Goal: Transaction & Acquisition: Purchase product/service

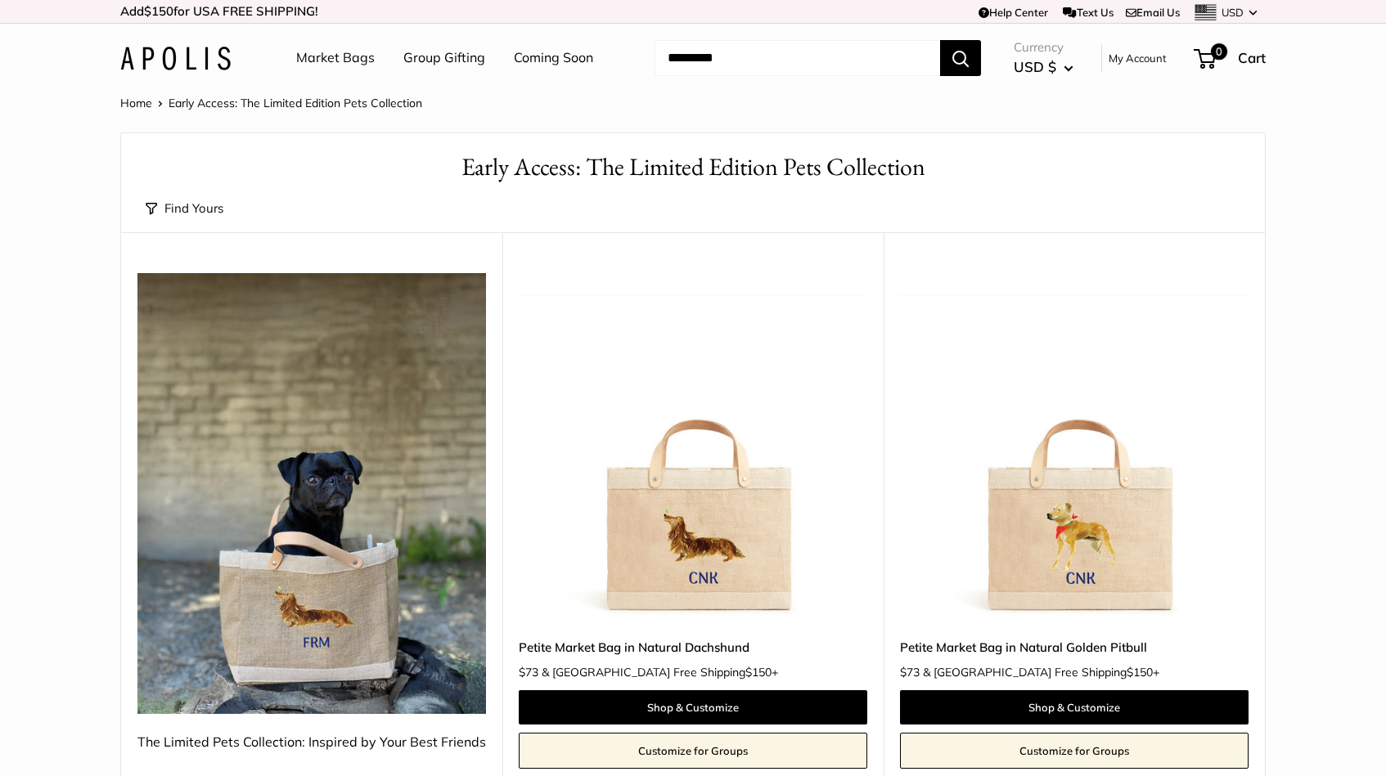
click at [355, 63] on link "Market Bags" at bounding box center [335, 58] width 79 height 25
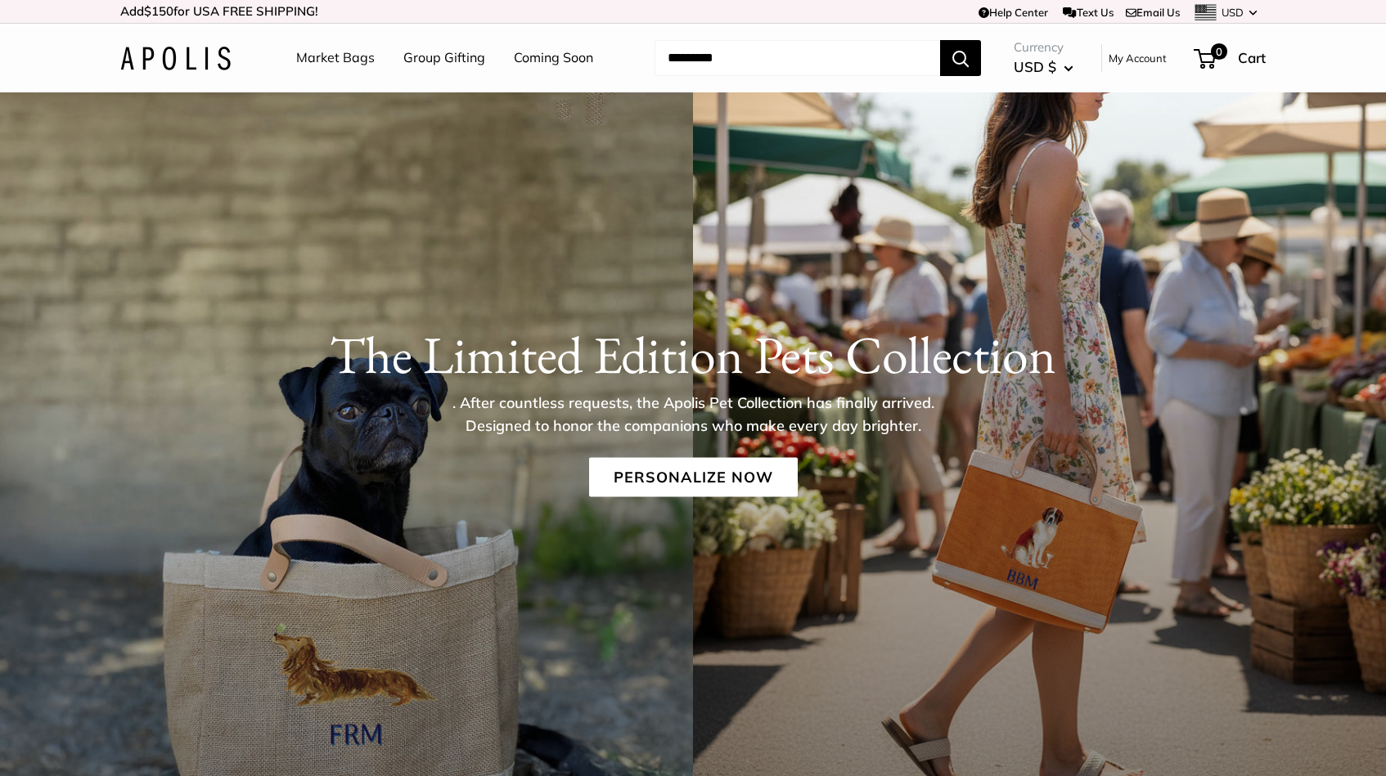
click at [350, 57] on link "Market Bags" at bounding box center [335, 58] width 79 height 25
click at [166, 65] on img at bounding box center [175, 59] width 110 height 24
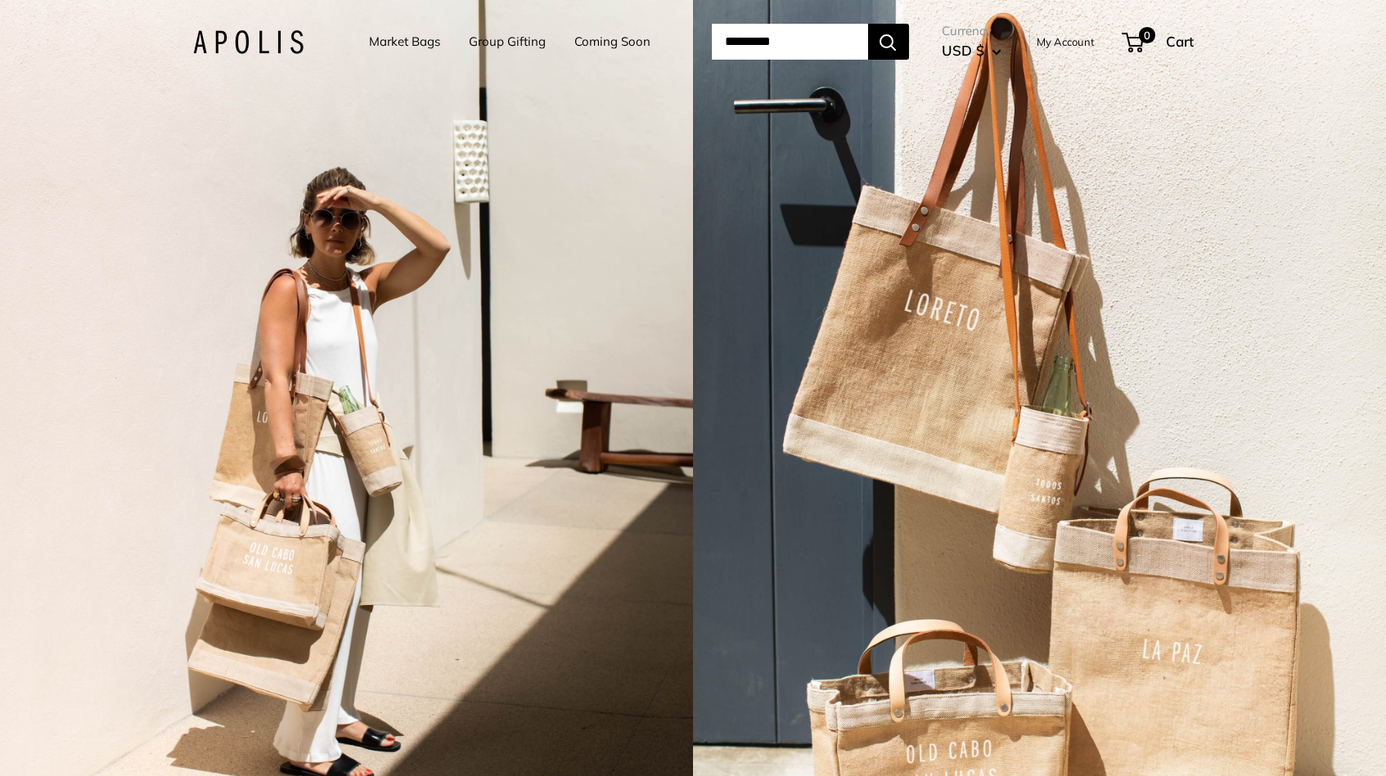
click at [581, 48] on link "Coming Soon" at bounding box center [612, 41] width 76 height 23
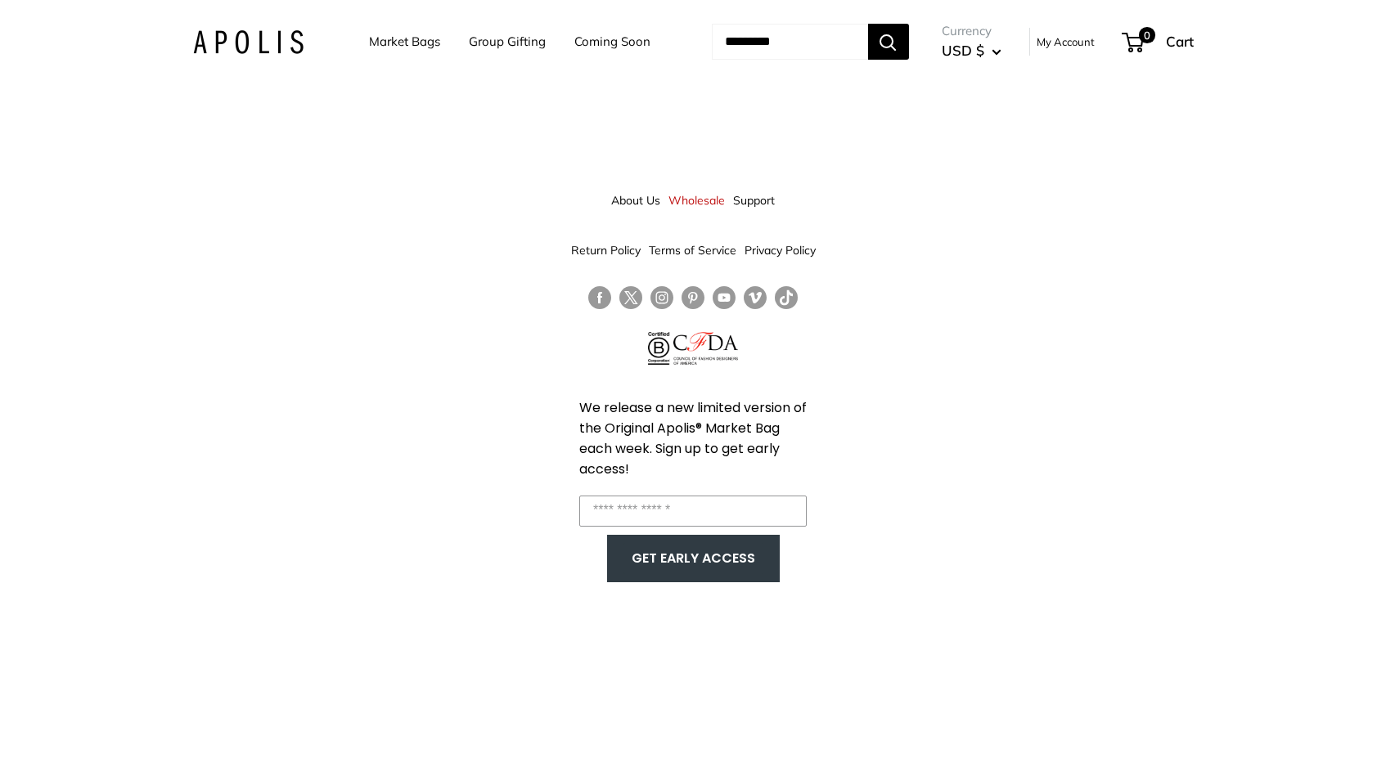
click at [257, 46] on img at bounding box center [248, 42] width 110 height 24
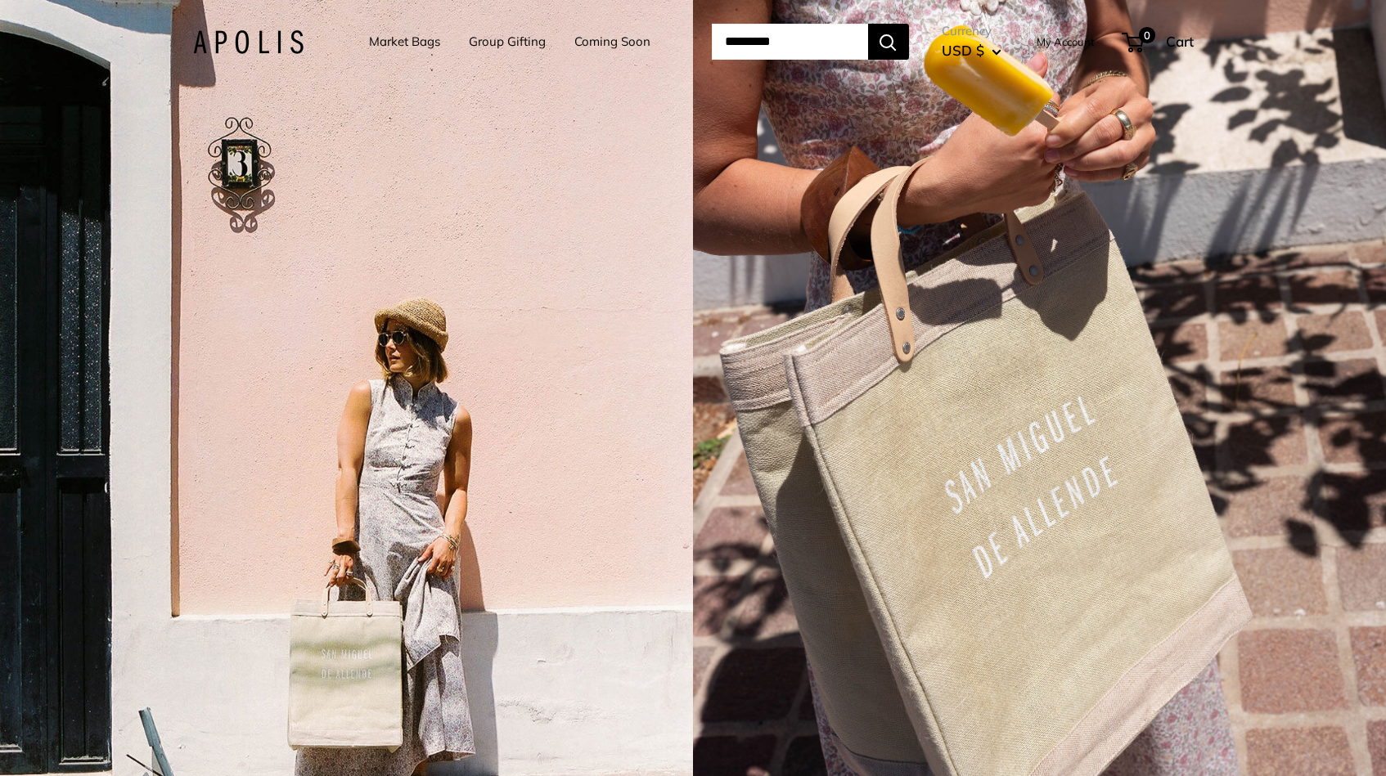
click at [399, 43] on link "Market Bags" at bounding box center [404, 41] width 71 height 23
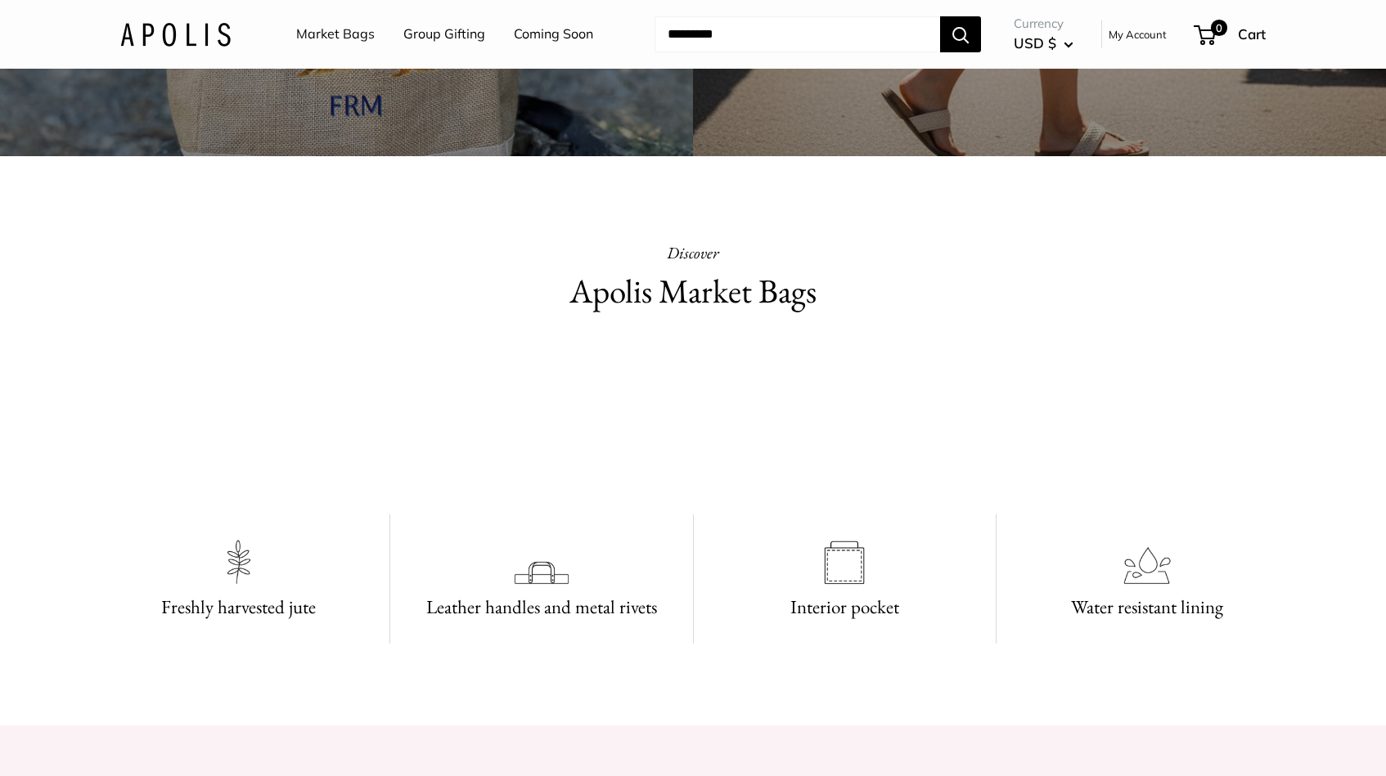
scroll to position [651, 0]
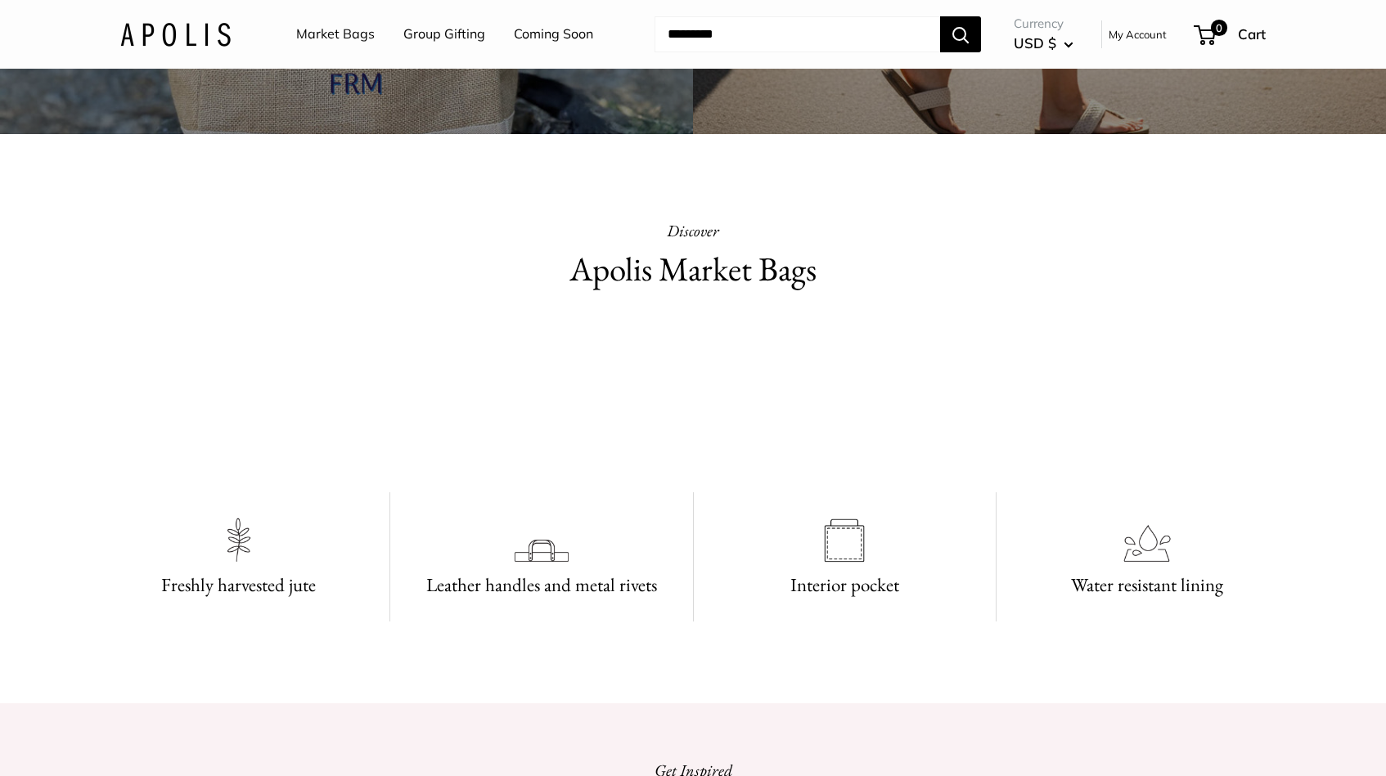
click at [676, 459] on video at bounding box center [692, 397] width 245 height 123
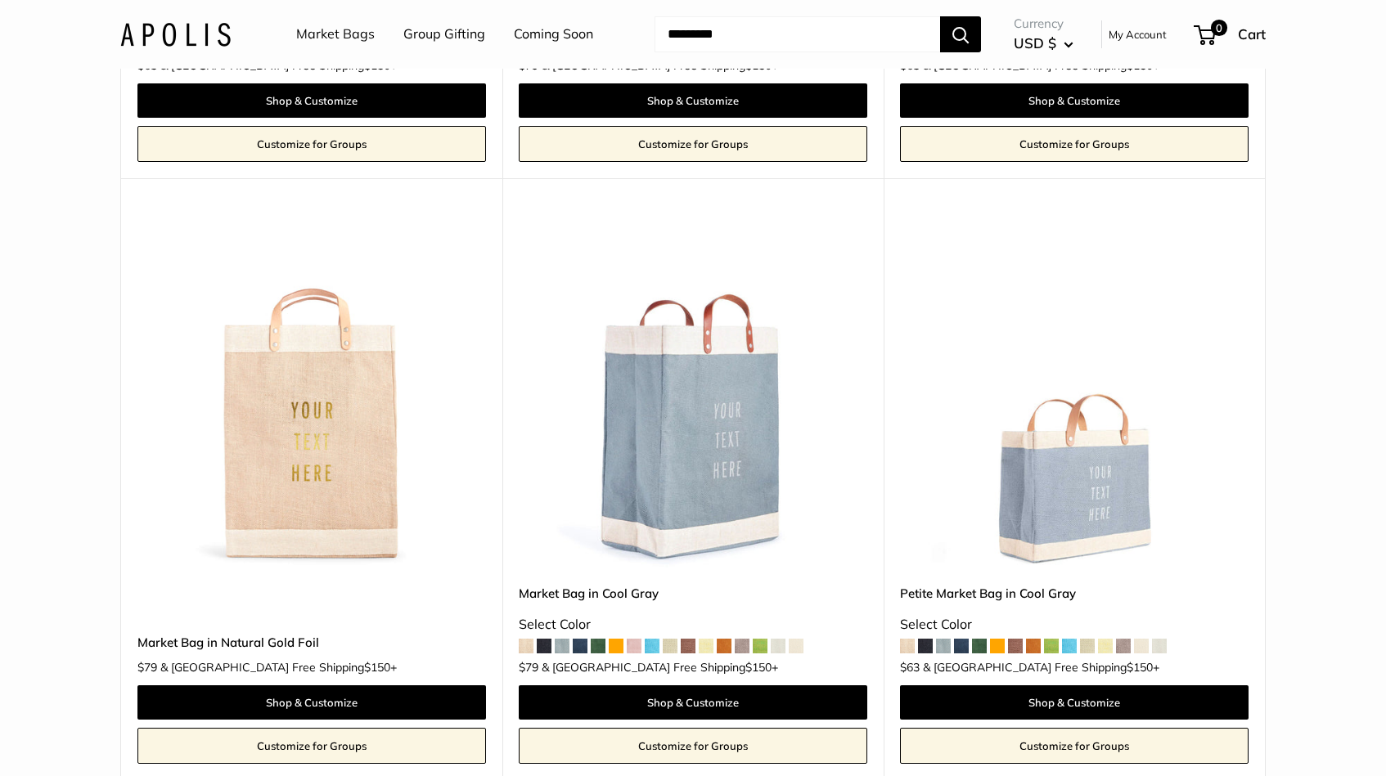
scroll to position [6215, 0]
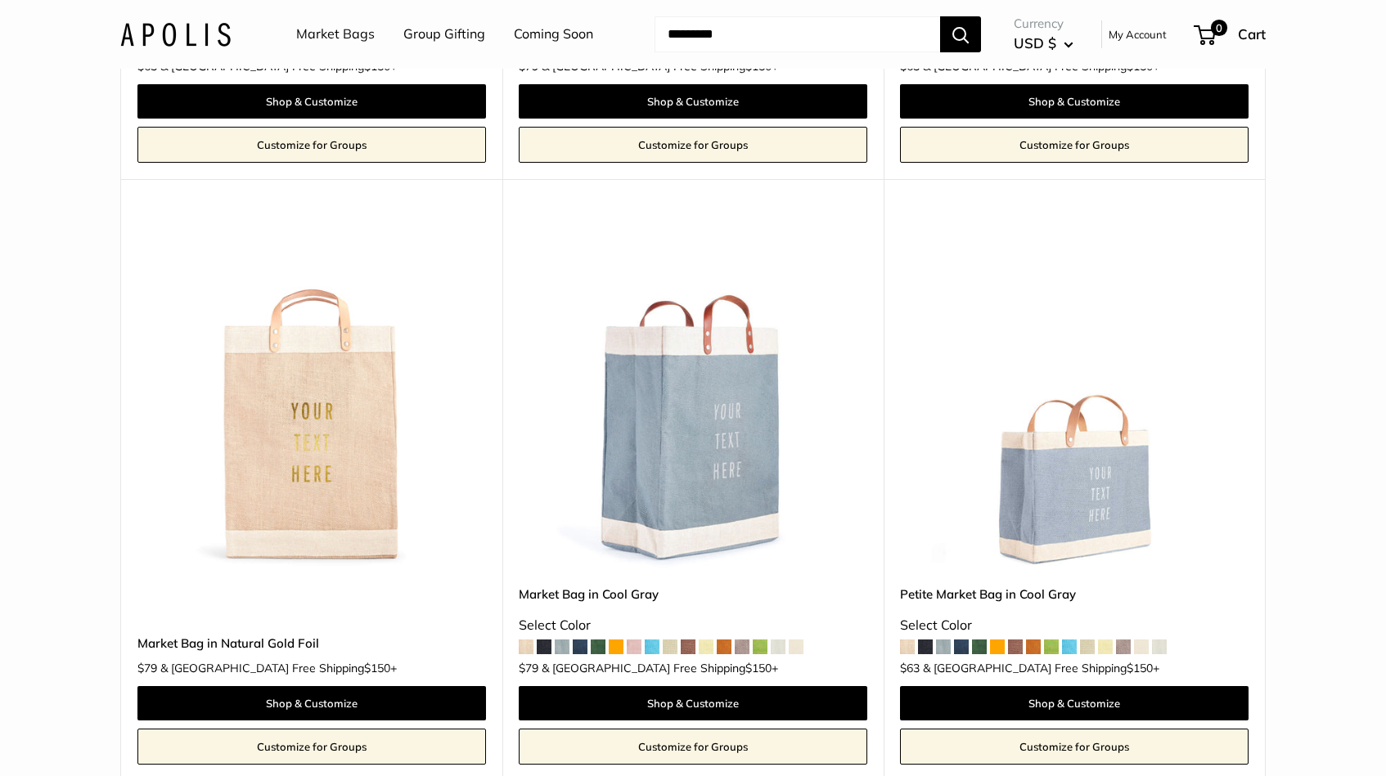
click at [601, 640] on span at bounding box center [598, 647] width 15 height 15
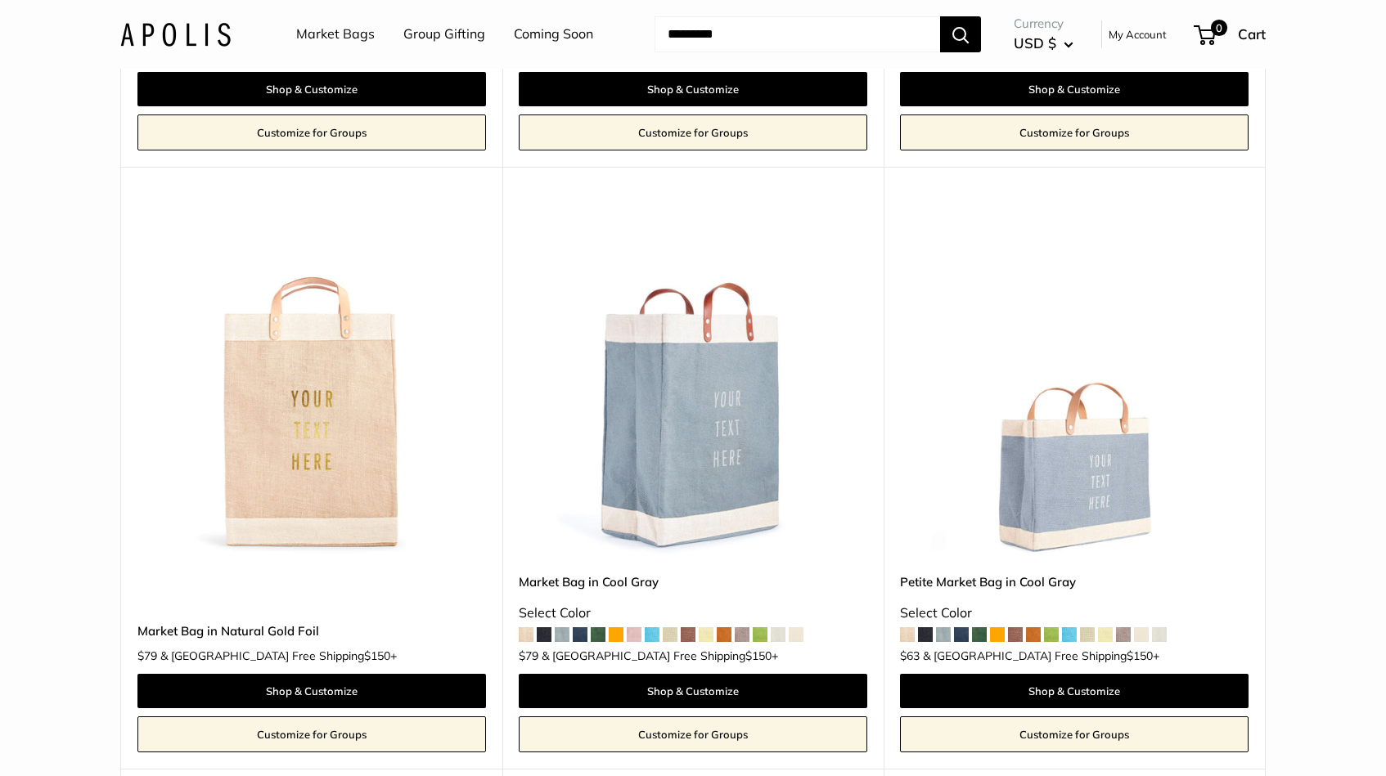
scroll to position [6205, 0]
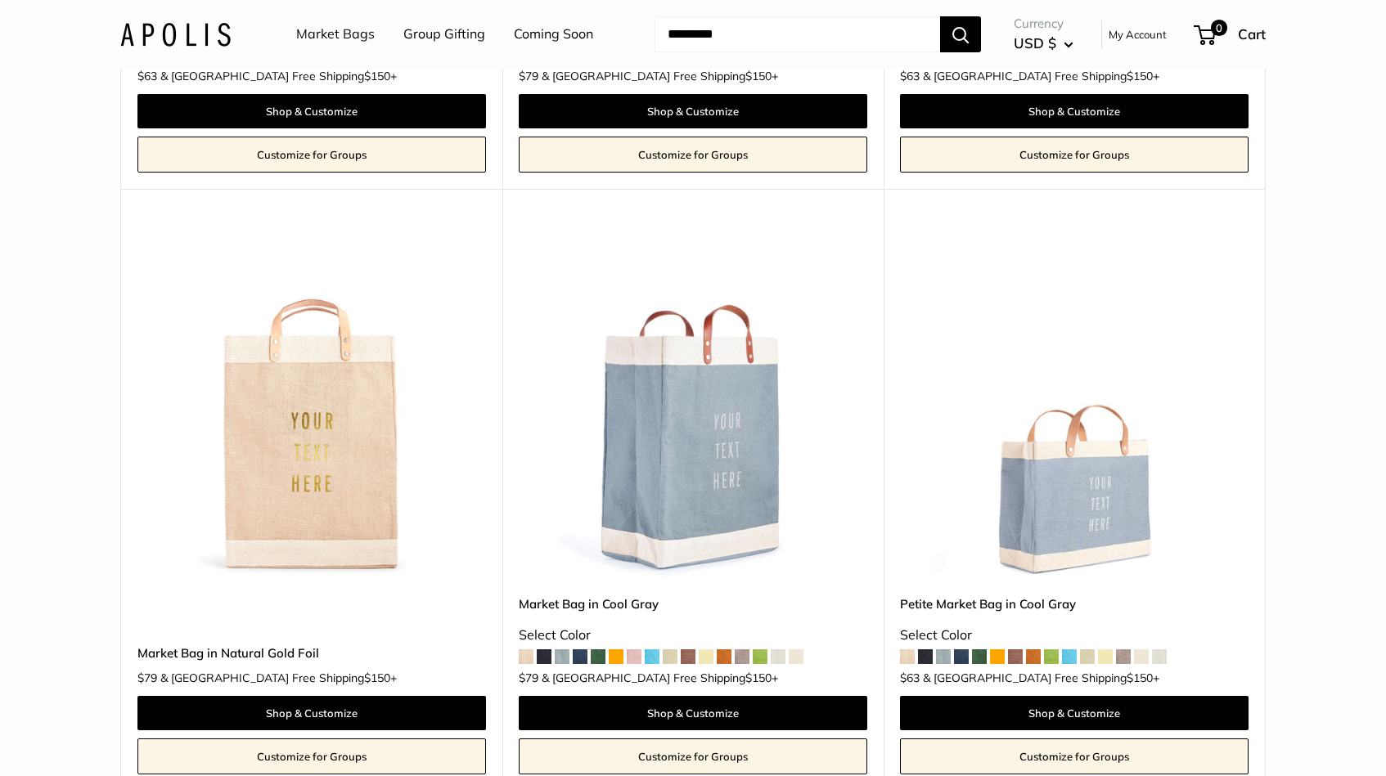
click at [634, 650] on span at bounding box center [634, 657] width 15 height 15
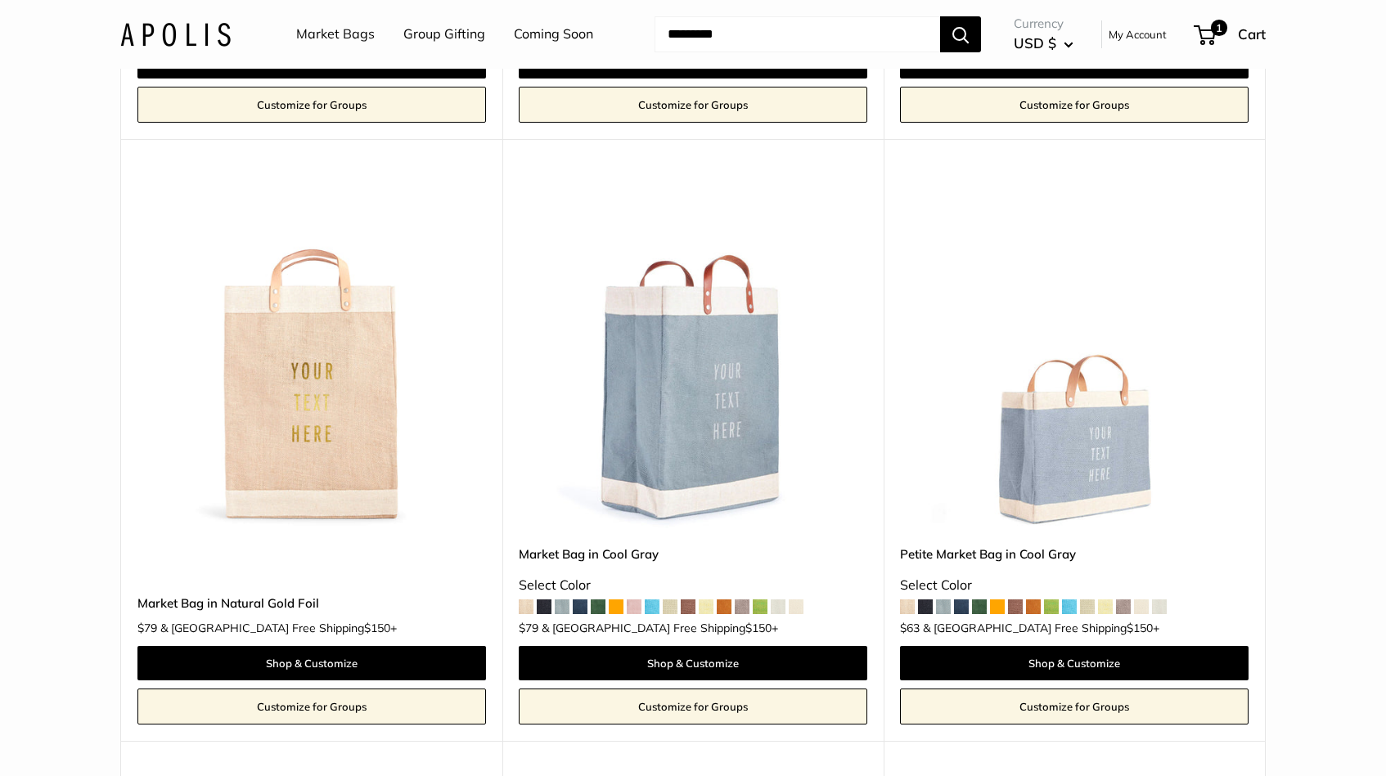
scroll to position [6255, 0]
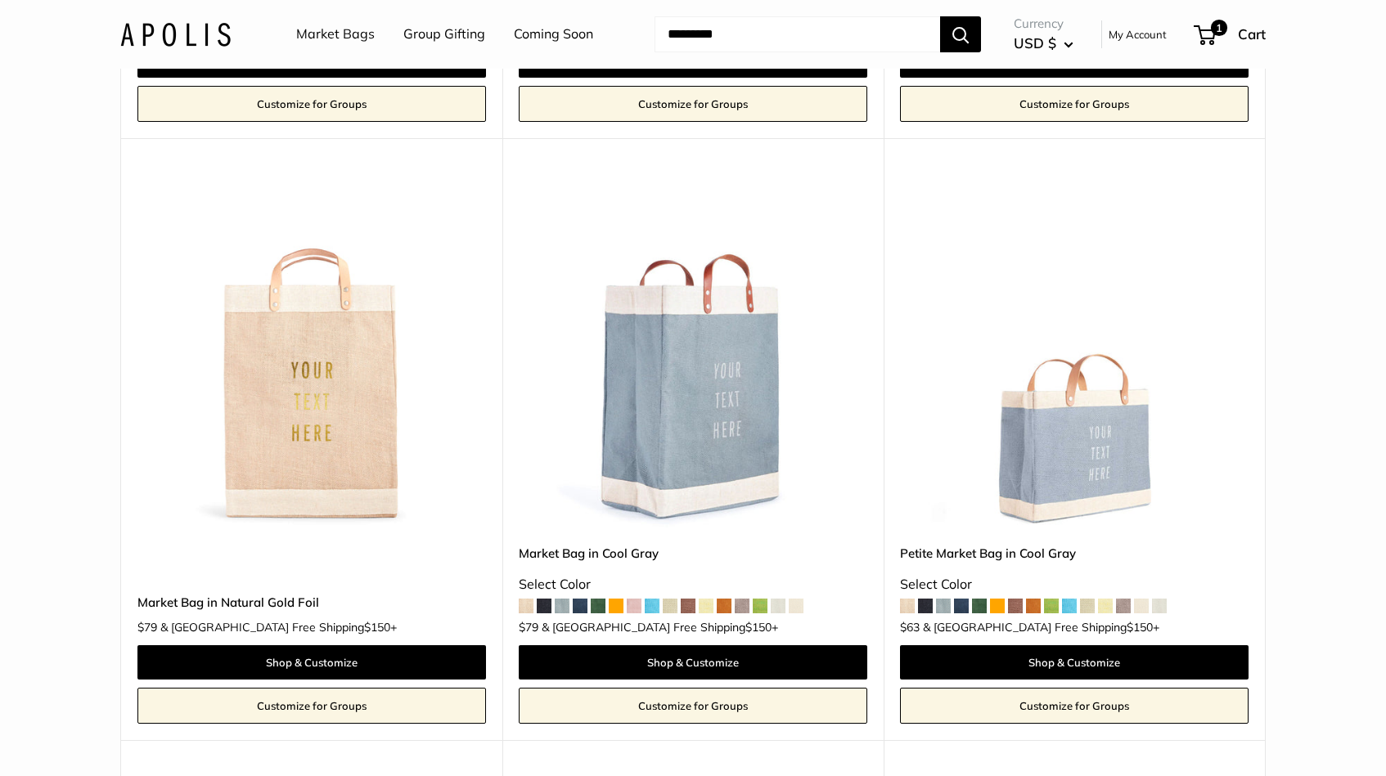
click at [548, 599] on span at bounding box center [544, 606] width 15 height 15
click at [632, 599] on span at bounding box center [634, 606] width 15 height 15
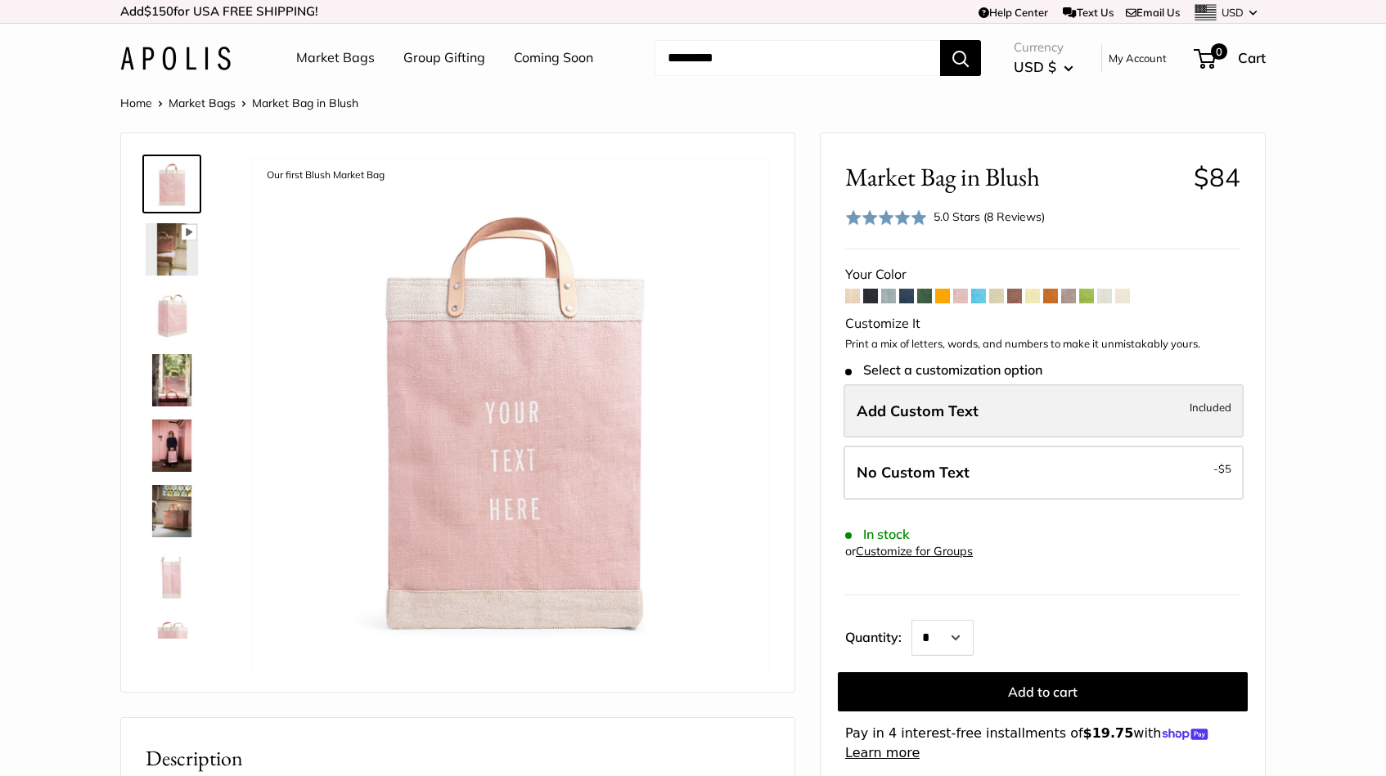
click at [944, 402] on span "Add Custom Text" at bounding box center [918, 411] width 122 height 19
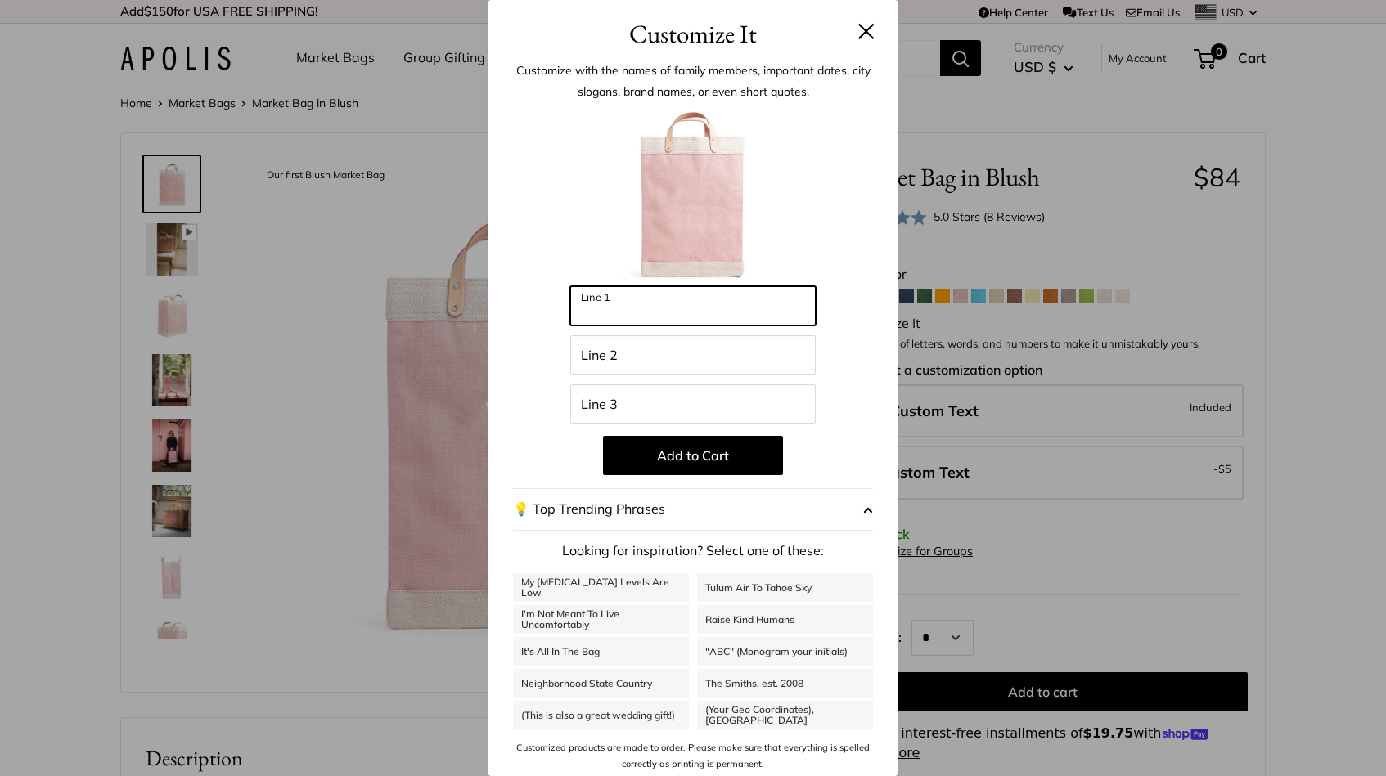
click at [749, 322] on input "Line 1" at bounding box center [692, 305] width 245 height 39
type input "*"
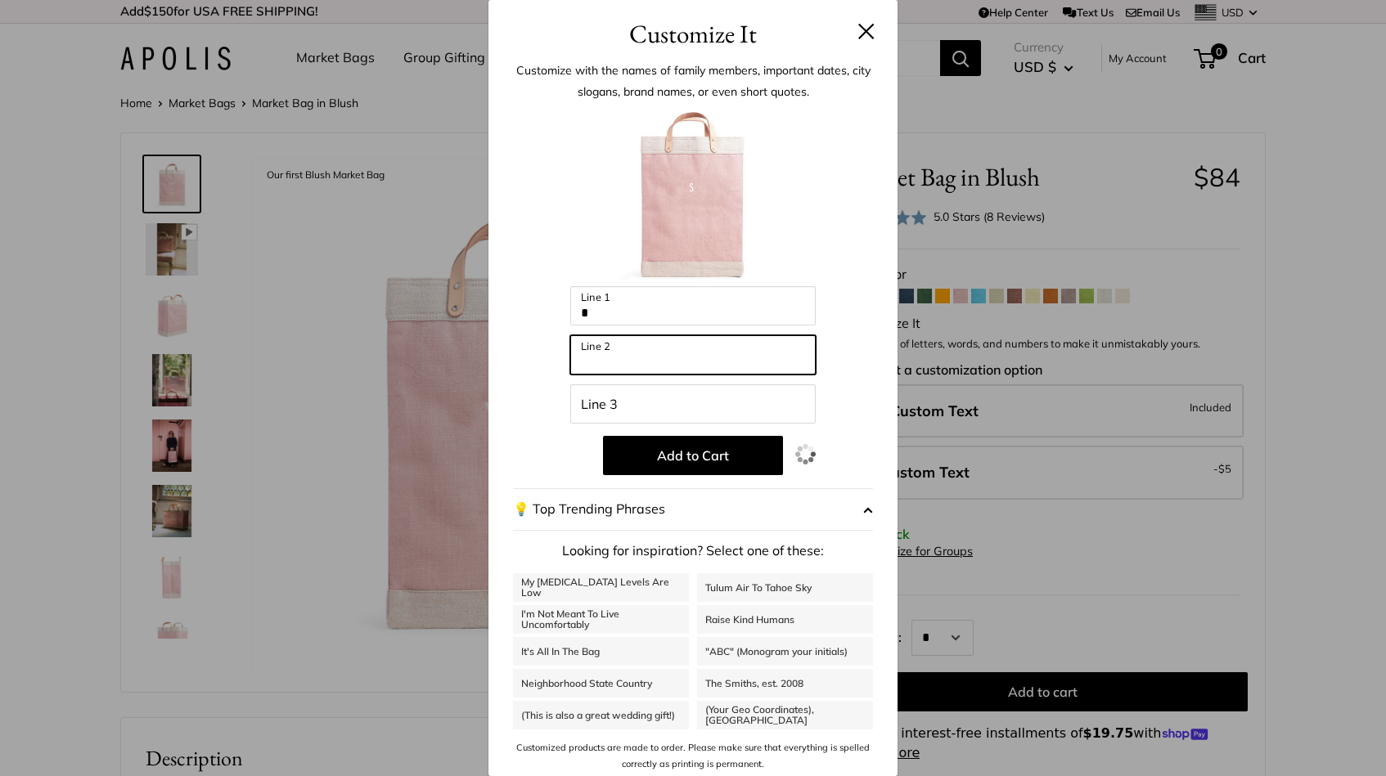
click at [710, 358] on input "Line 2" at bounding box center [692, 354] width 245 height 39
type input "*"
click at [652, 400] on input "Line 3" at bounding box center [692, 404] width 245 height 39
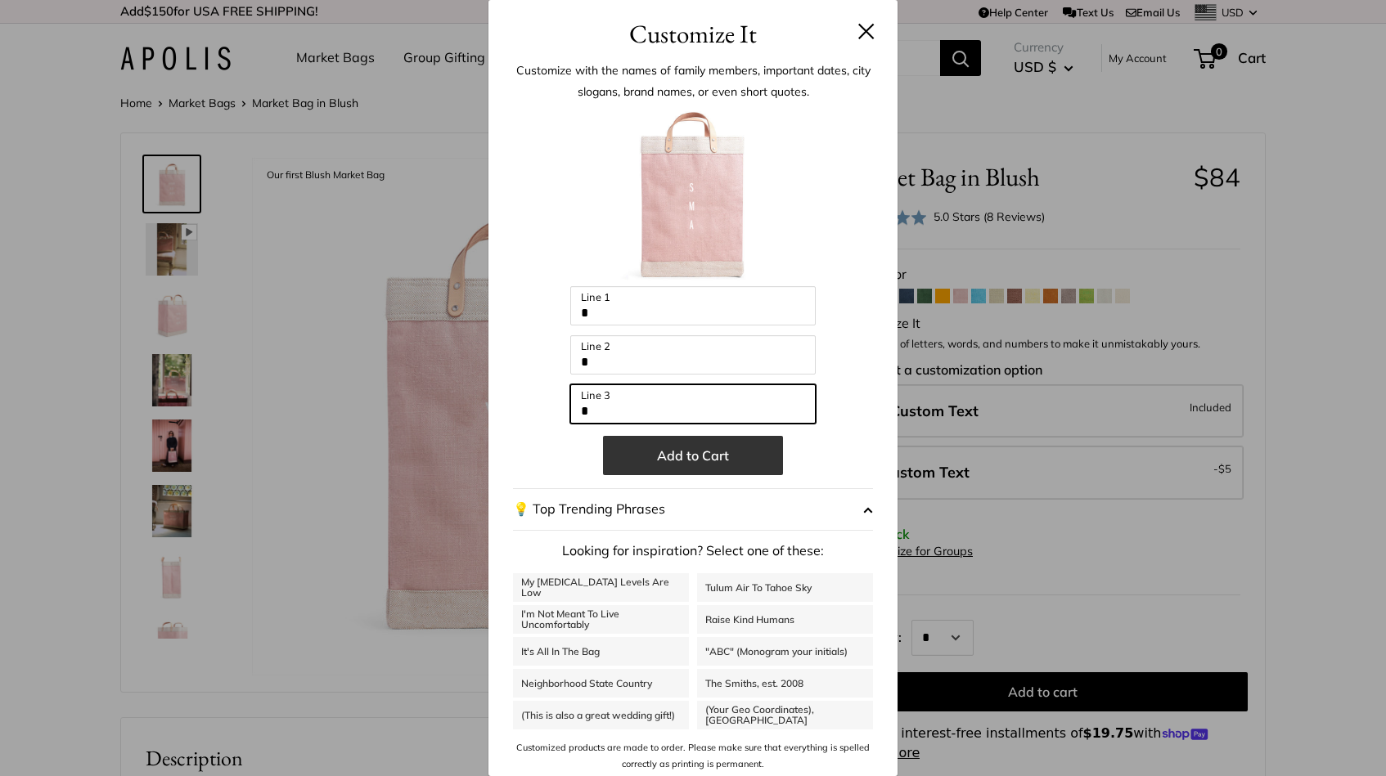
type input "*"
click at [665, 460] on button "Add to Cart" at bounding box center [693, 455] width 180 height 39
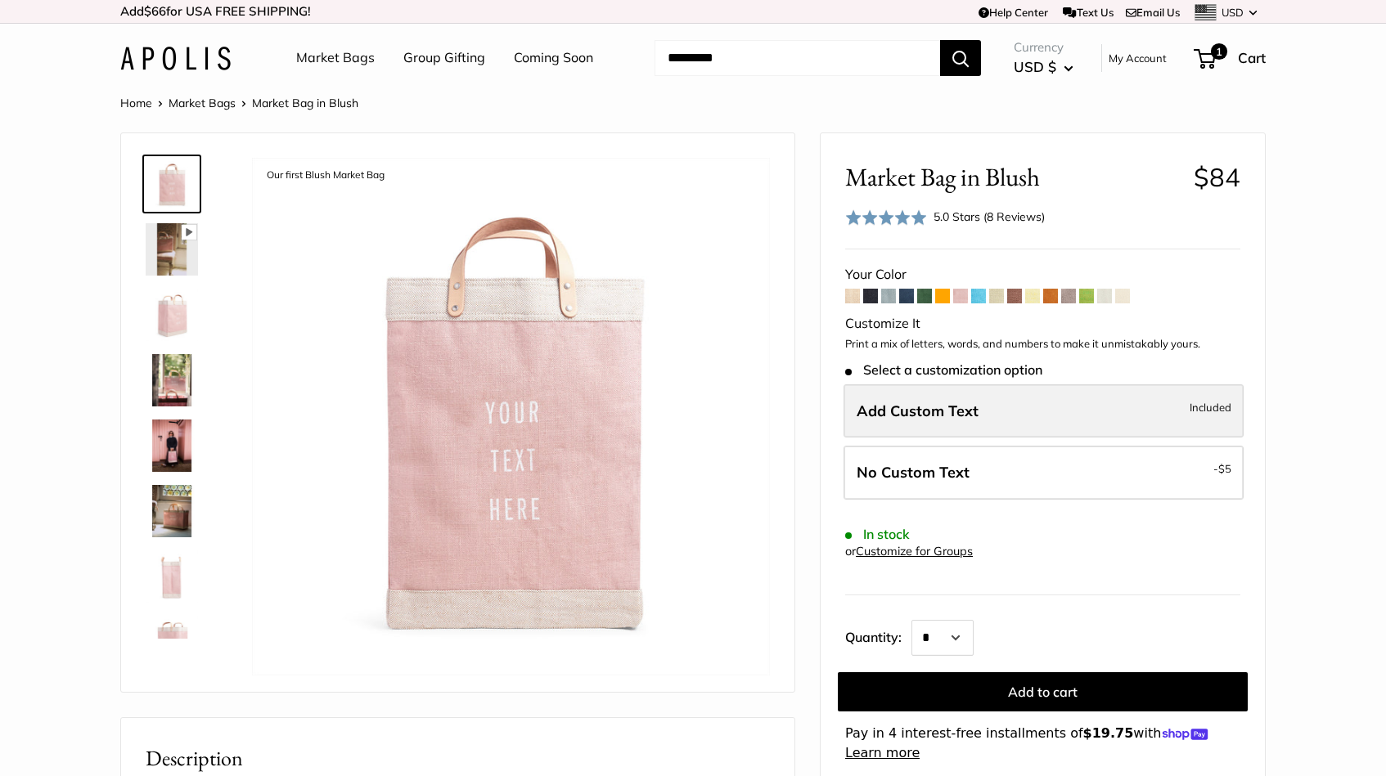
click at [1002, 412] on label "Add Custom Text Included" at bounding box center [1043, 412] width 400 height 54
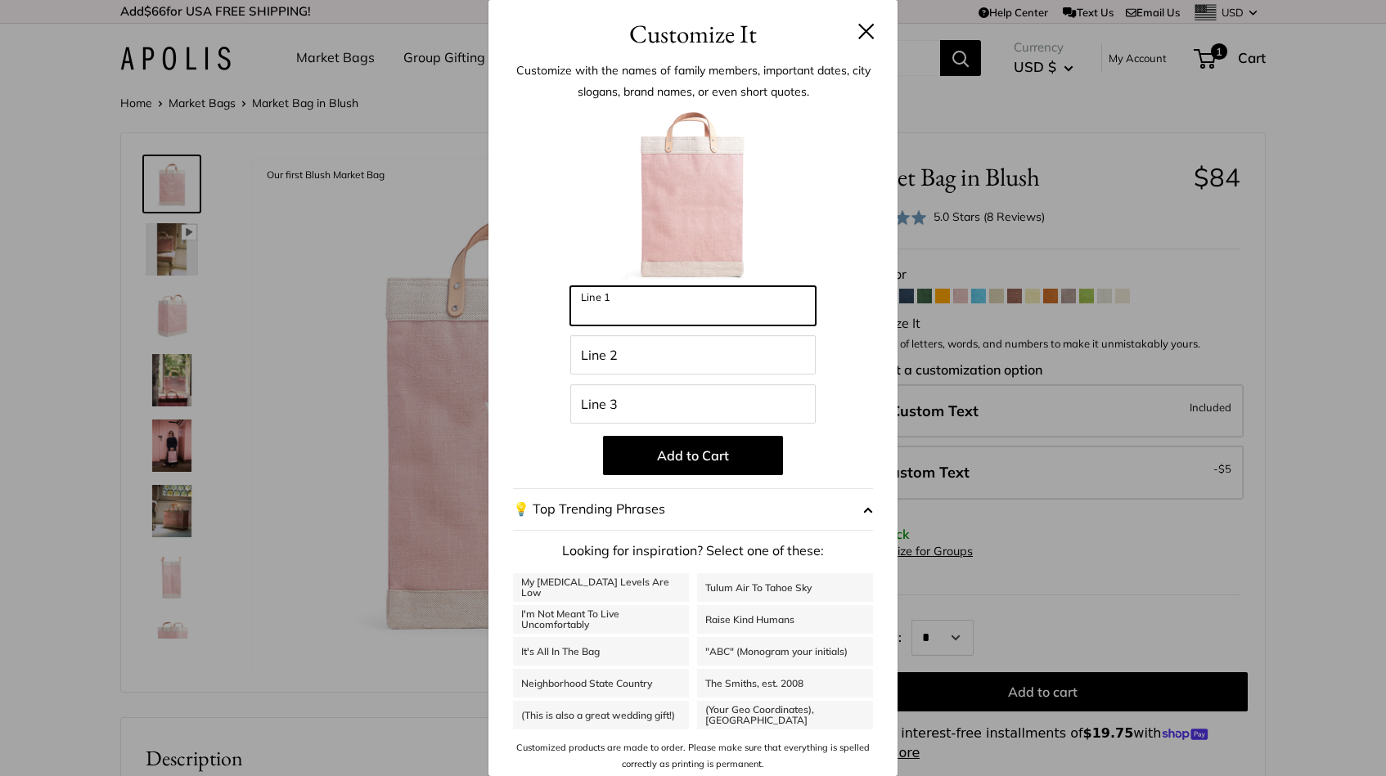
click at [701, 323] on input "Line 1" at bounding box center [692, 305] width 245 height 39
click at [866, 31] on button at bounding box center [866, 31] width 16 height 16
